Goal: Find contact information: Find contact information

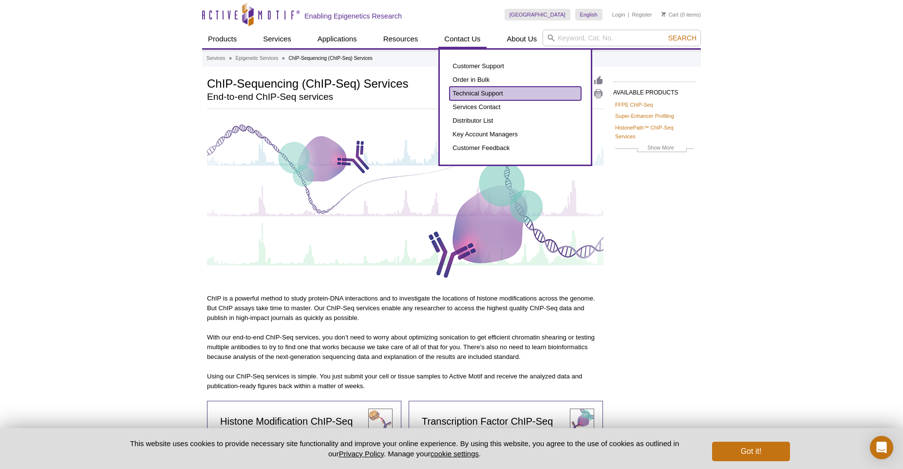
click at [490, 99] on link "Technical Support" at bounding box center [516, 94] width 132 height 14
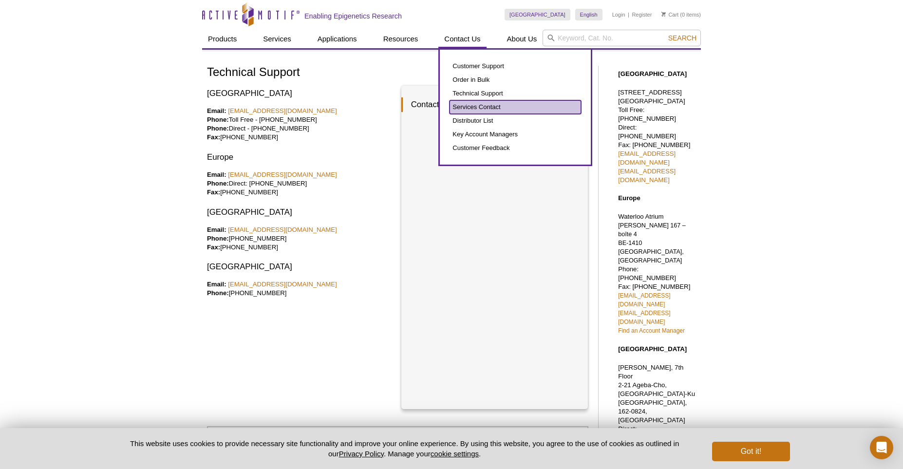
click at [479, 106] on link "Services Contact" at bounding box center [516, 107] width 132 height 14
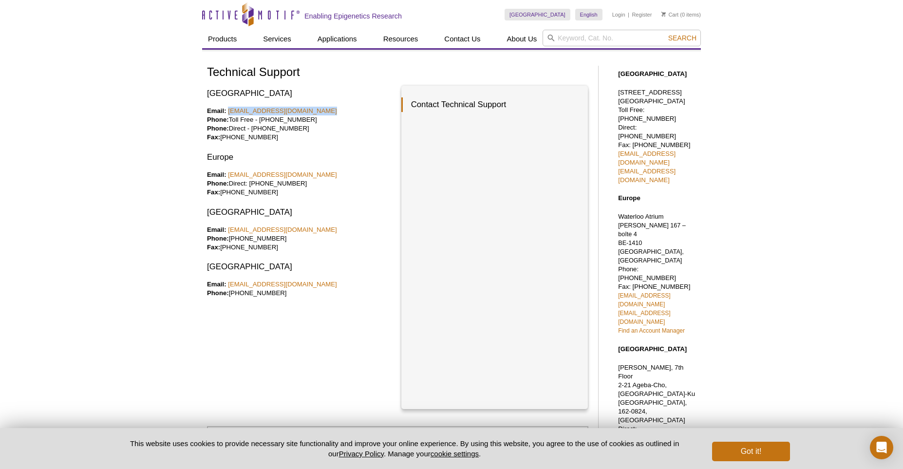
drag, startPoint x: 319, startPoint y: 125, endPoint x: 228, endPoint y: 110, distance: 91.8
click at [228, 110] on p "Email: [EMAIL_ADDRESS][DOMAIN_NAME] Phone: Toll Free - [PHONE_NUMBER] Phone: Di…" at bounding box center [300, 124] width 187 height 35
copy p "[EMAIL_ADDRESS][DOMAIN_NAME]"
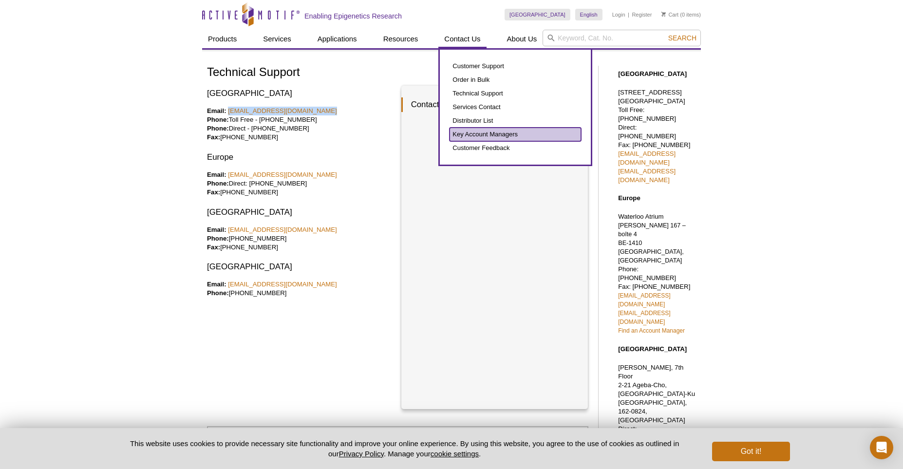
click at [513, 135] on link "Key Account Managers" at bounding box center [516, 135] width 132 height 14
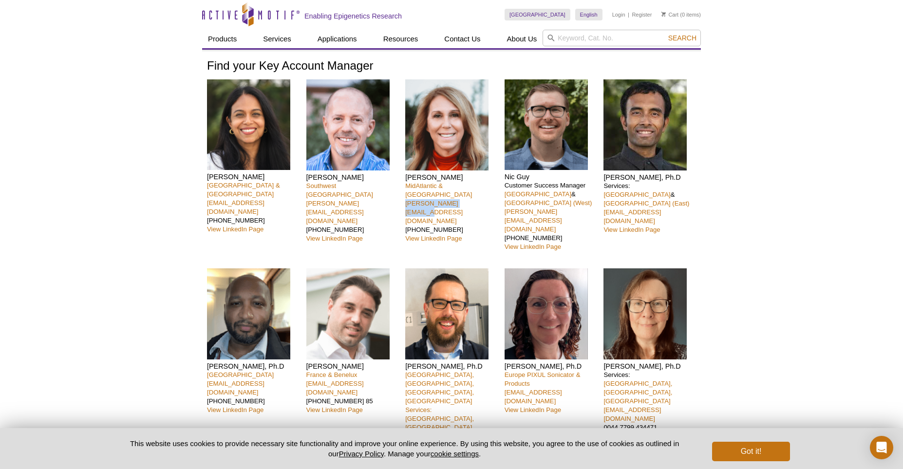
drag, startPoint x: 403, startPoint y: 205, endPoint x: 474, endPoint y: 207, distance: 71.7
click at [474, 207] on div "Nivanka Paranavitana San Francisco Bay Area & WA nparanavitana@activemotif.com …" at bounding box center [451, 291] width 489 height 424
copy link "femia@activemotif.com"
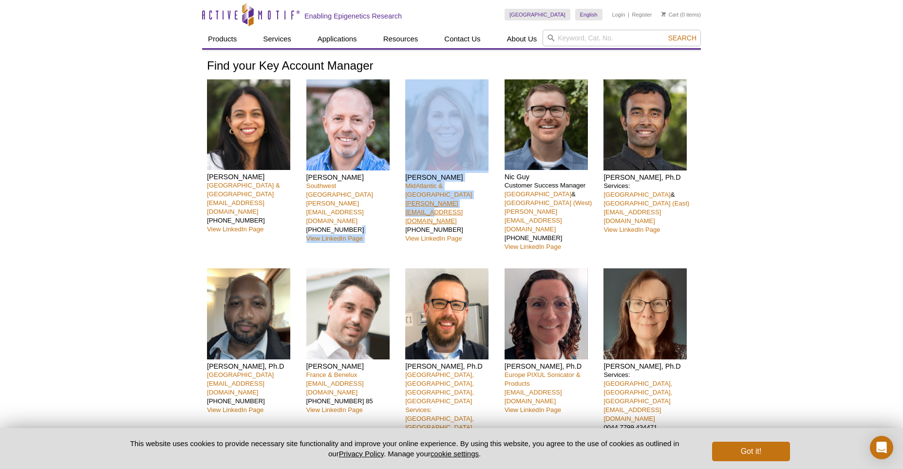
drag, startPoint x: 400, startPoint y: 203, endPoint x: 471, endPoint y: 204, distance: 71.6
click at [471, 204] on div "Nivanka Paranavitana San Francisco Bay Area & WA nparanavitana@activemotif.com …" at bounding box center [451, 291] width 489 height 424
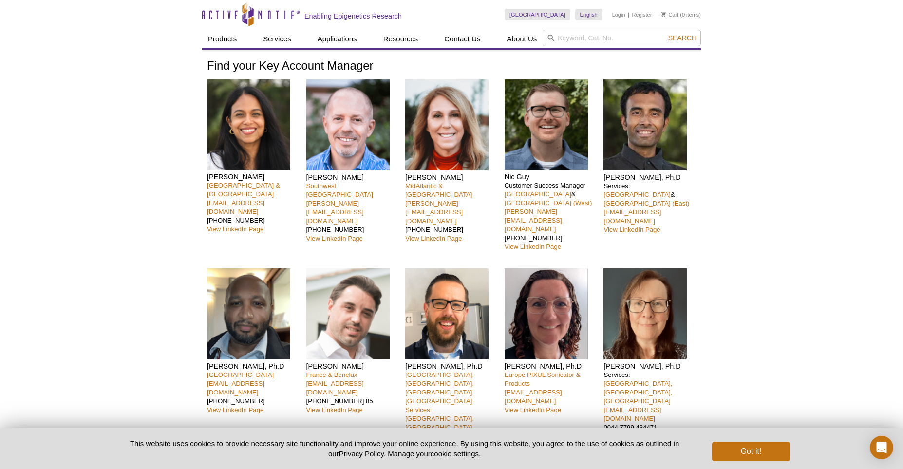
click at [487, 211] on p "MidAtlantic & Southeast United States femia@activemotif.com 973-610-2026 View L…" at bounding box center [451, 212] width 92 height 61
drag, startPoint x: 478, startPoint y: 204, endPoint x: 404, endPoint y: 205, distance: 73.6
click at [404, 205] on div "Nivanka Paranavitana San Francisco Bay Area & WA nparanavitana@activemotif.com …" at bounding box center [451, 291] width 489 height 424
copy link "femia@activemotif.com"
